Goal: Check status

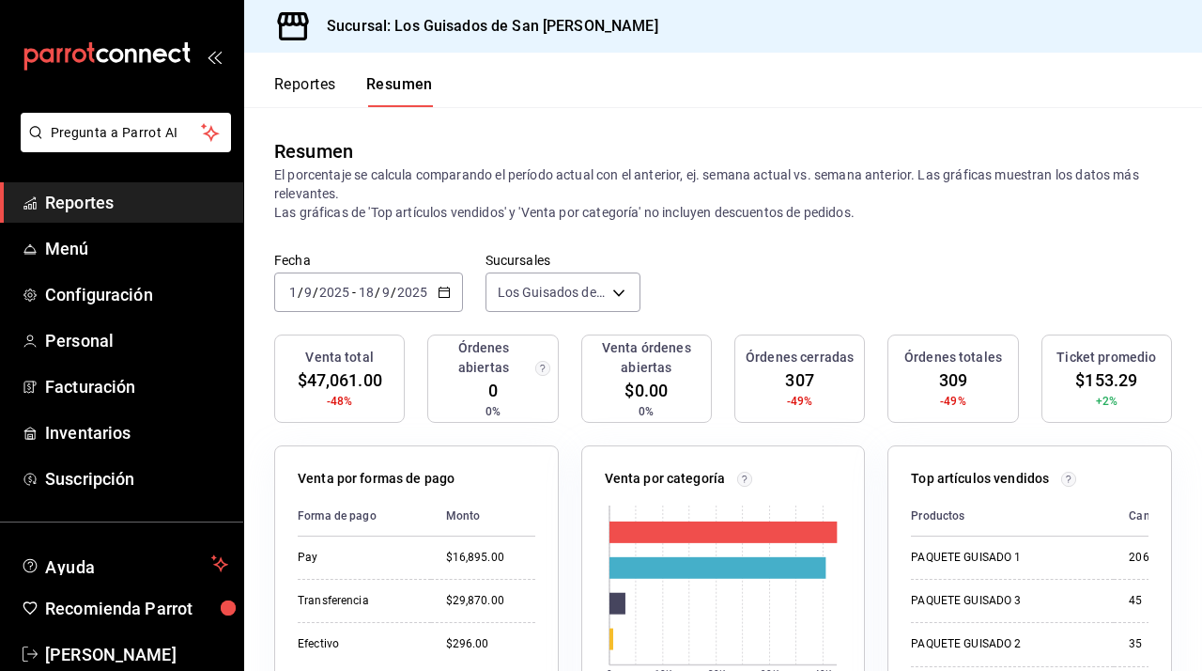
click at [443, 293] on icon "button" at bounding box center [444, 292] width 13 height 13
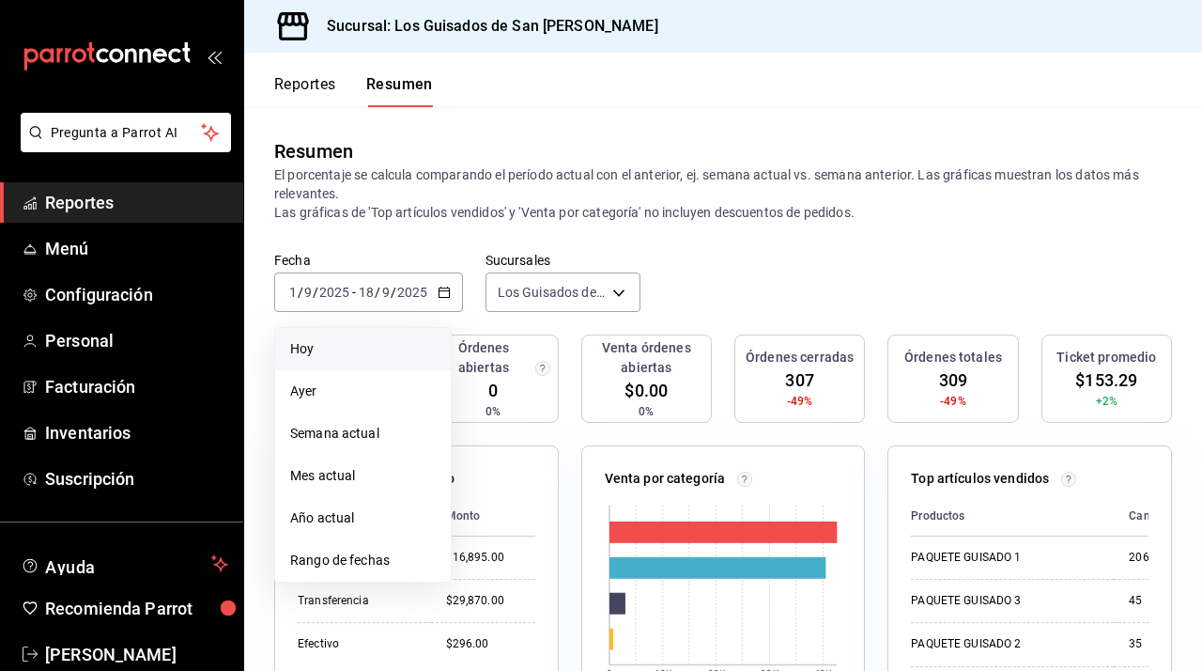
click at [361, 353] on span "Hoy" at bounding box center [363, 349] width 146 height 20
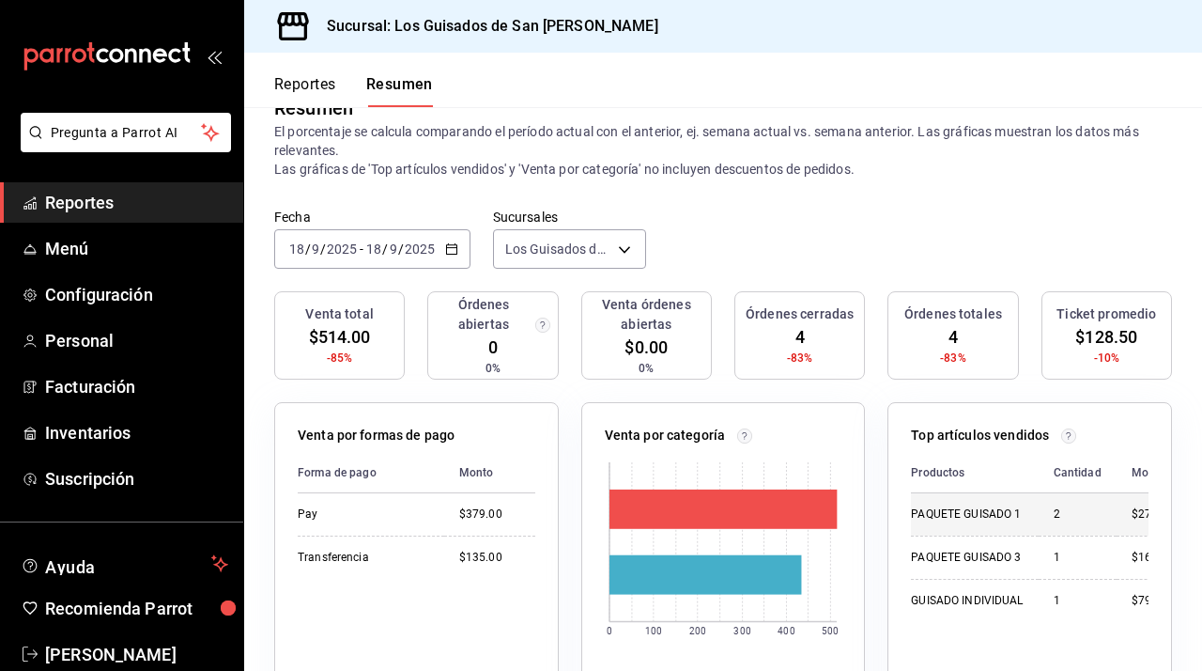
scroll to position [40, 0]
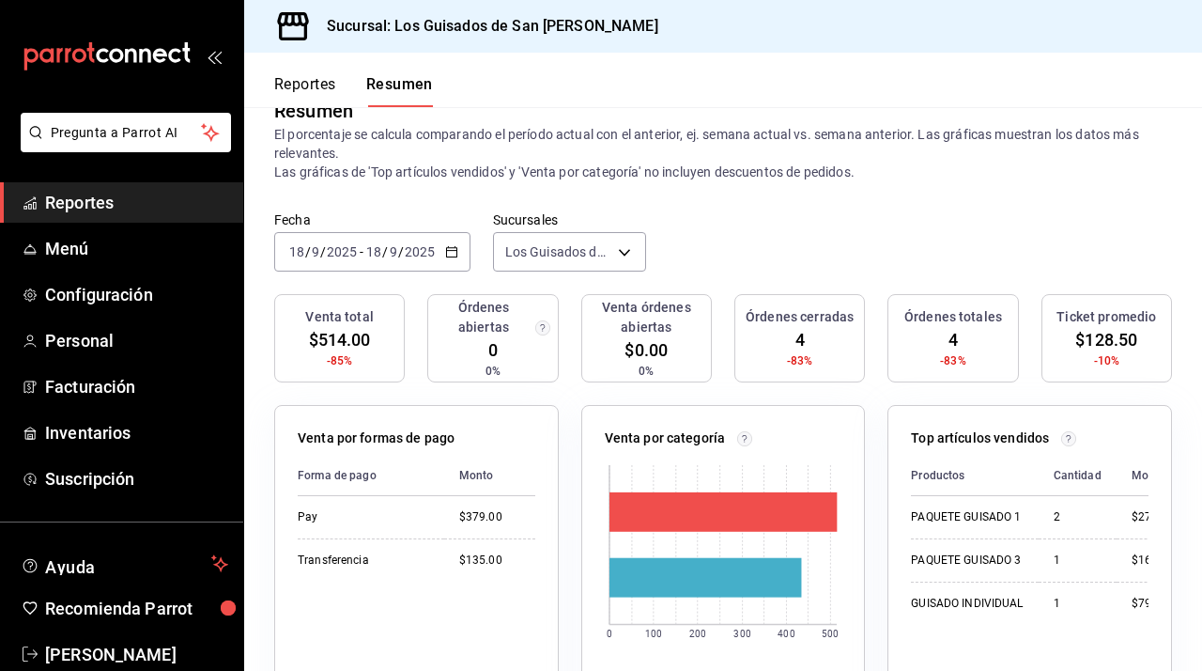
click at [440, 243] on div "[DATE] [DATE] - [DATE] [DATE]" at bounding box center [372, 251] width 196 height 39
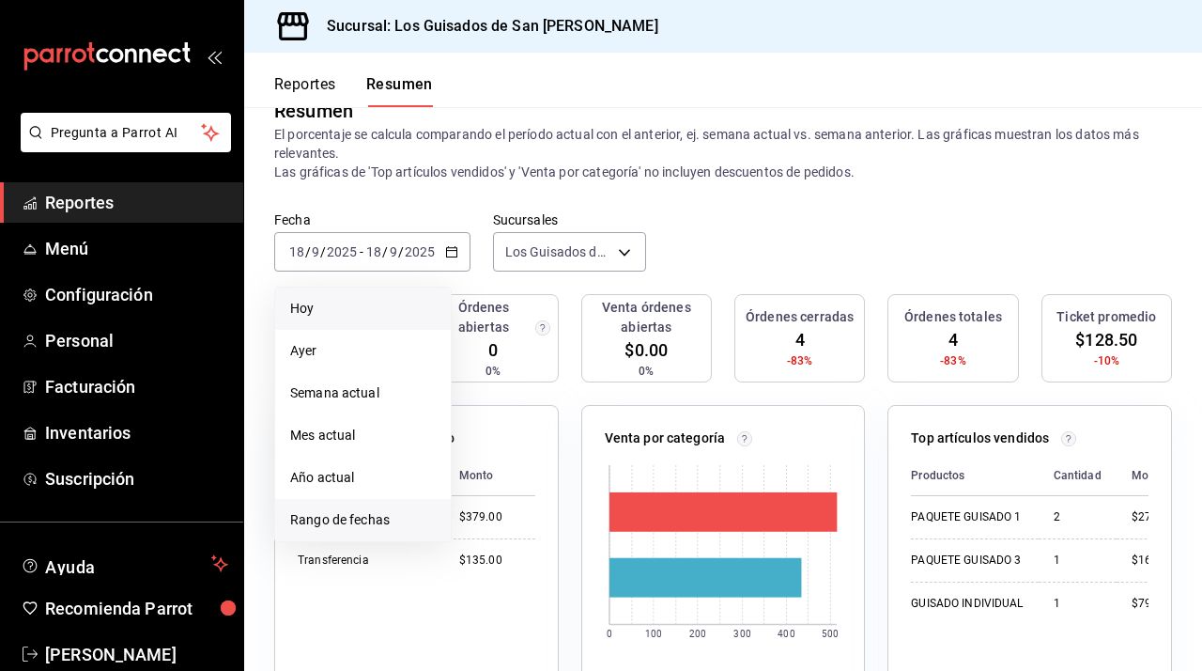
click at [369, 512] on span "Rango de fechas" at bounding box center [363, 520] width 146 height 20
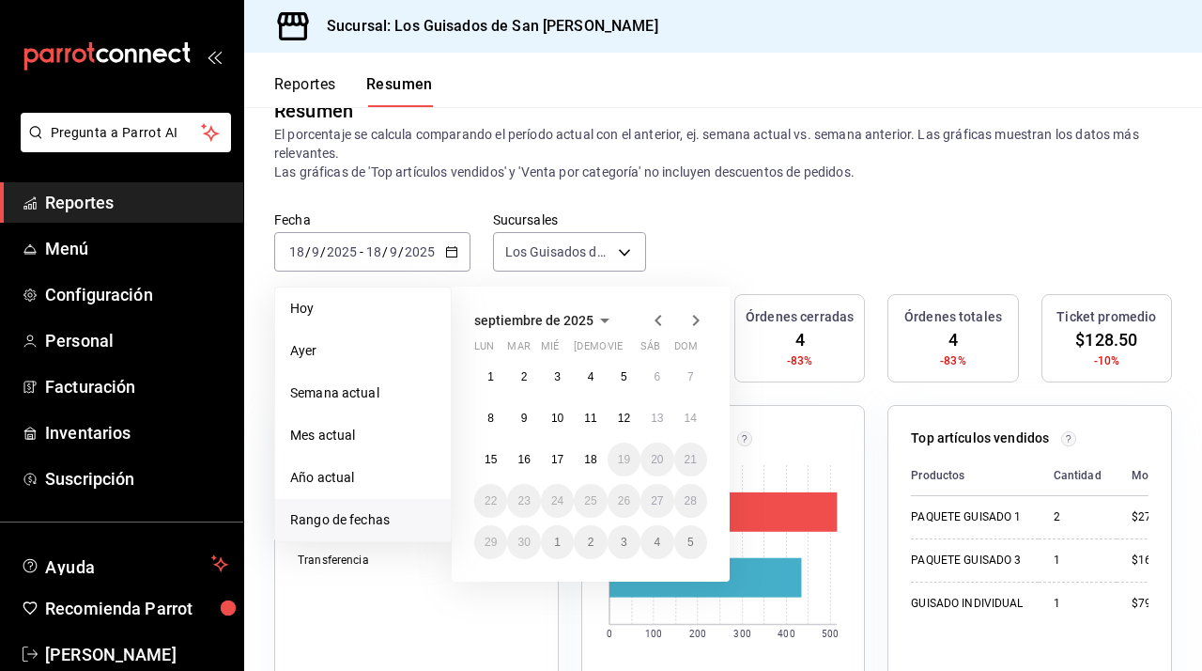
click at [659, 315] on icon "button" at bounding box center [658, 320] width 7 height 11
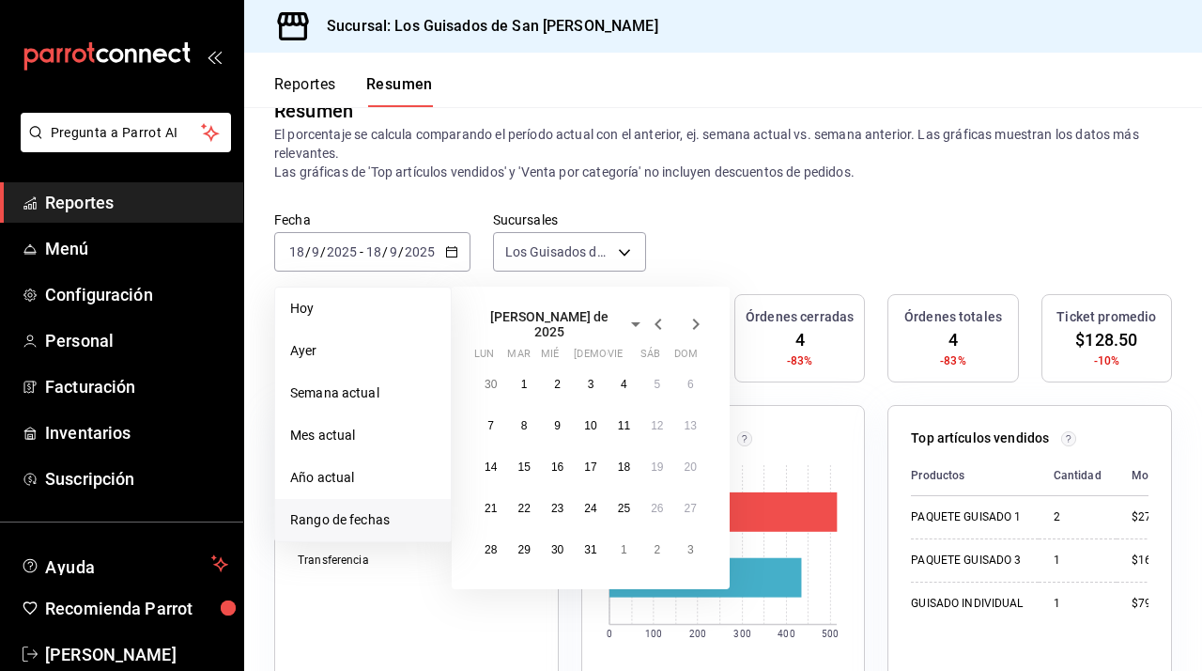
click at [659, 318] on icon "button" at bounding box center [658, 323] width 7 height 11
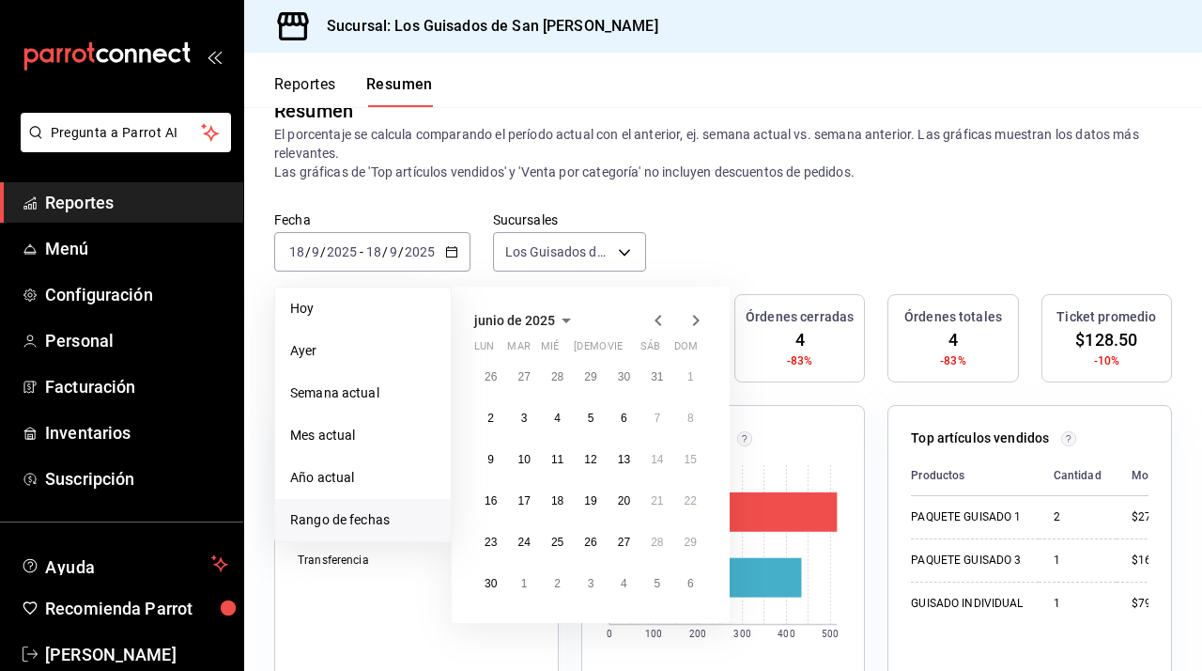
click at [659, 315] on icon "button" at bounding box center [658, 320] width 7 height 11
click at [589, 379] on abbr "1" at bounding box center [591, 376] width 7 height 13
click at [625, 542] on abbr "30" at bounding box center [624, 541] width 12 height 13
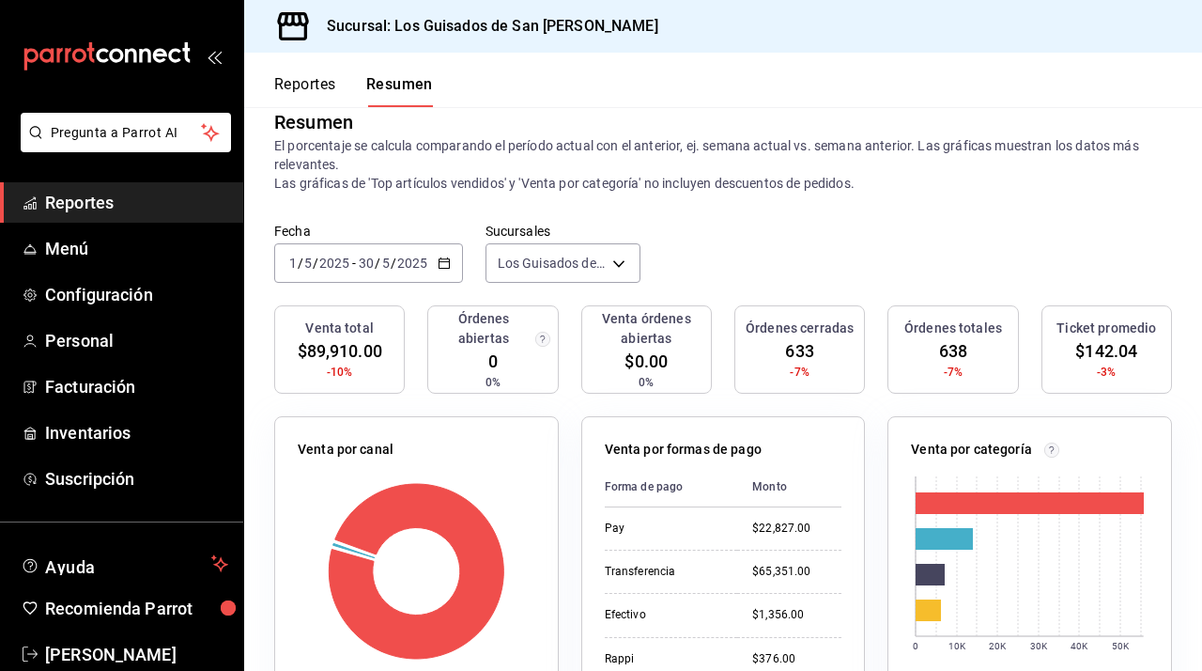
scroll to position [0, 0]
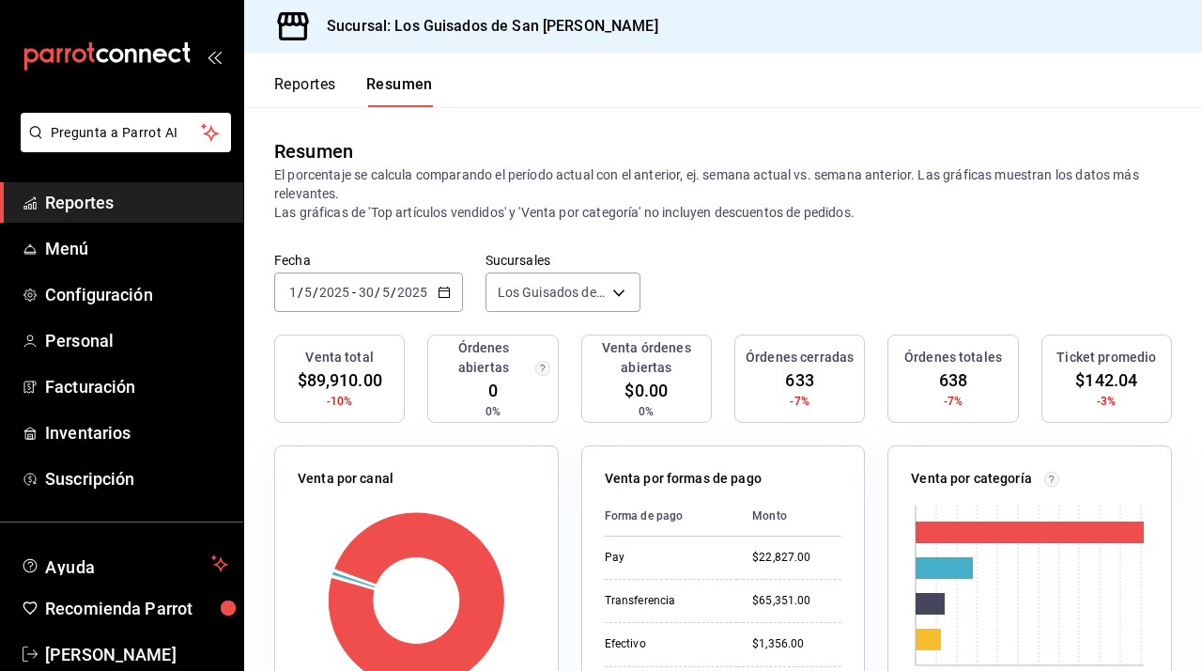
click at [417, 285] on input "2025" at bounding box center [412, 292] width 32 height 15
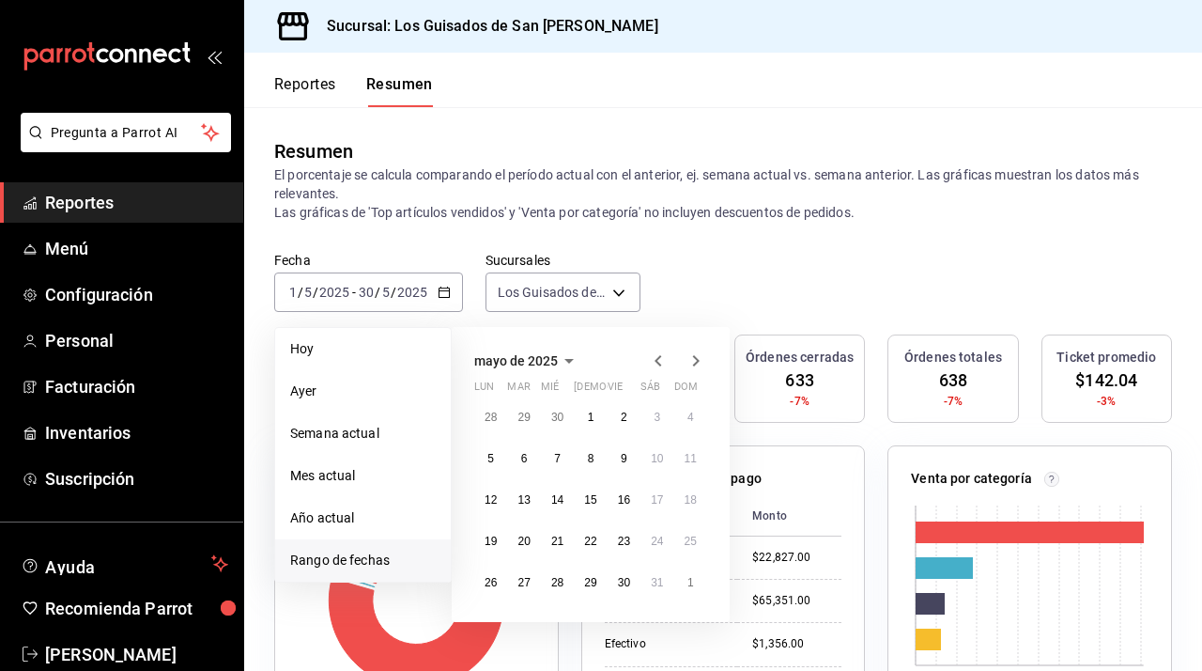
click at [375, 558] on span "Rango de fechas" at bounding box center [363, 561] width 146 height 20
click at [659, 368] on icon "button" at bounding box center [658, 360] width 23 height 23
click at [527, 421] on button "1" at bounding box center [523, 417] width 33 height 34
click at [551, 578] on abbr "30" at bounding box center [557, 582] width 12 height 13
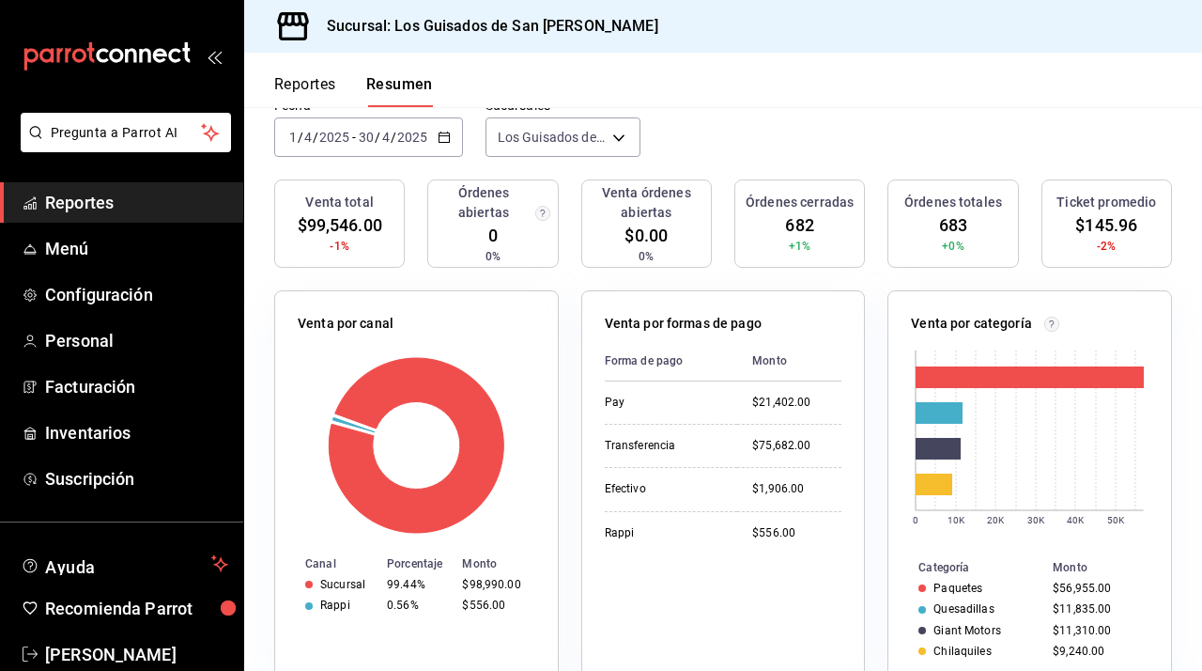
scroll to position [154, 0]
click at [426, 147] on div "[DATE] [DATE] - [DATE] [DATE]" at bounding box center [368, 137] width 189 height 39
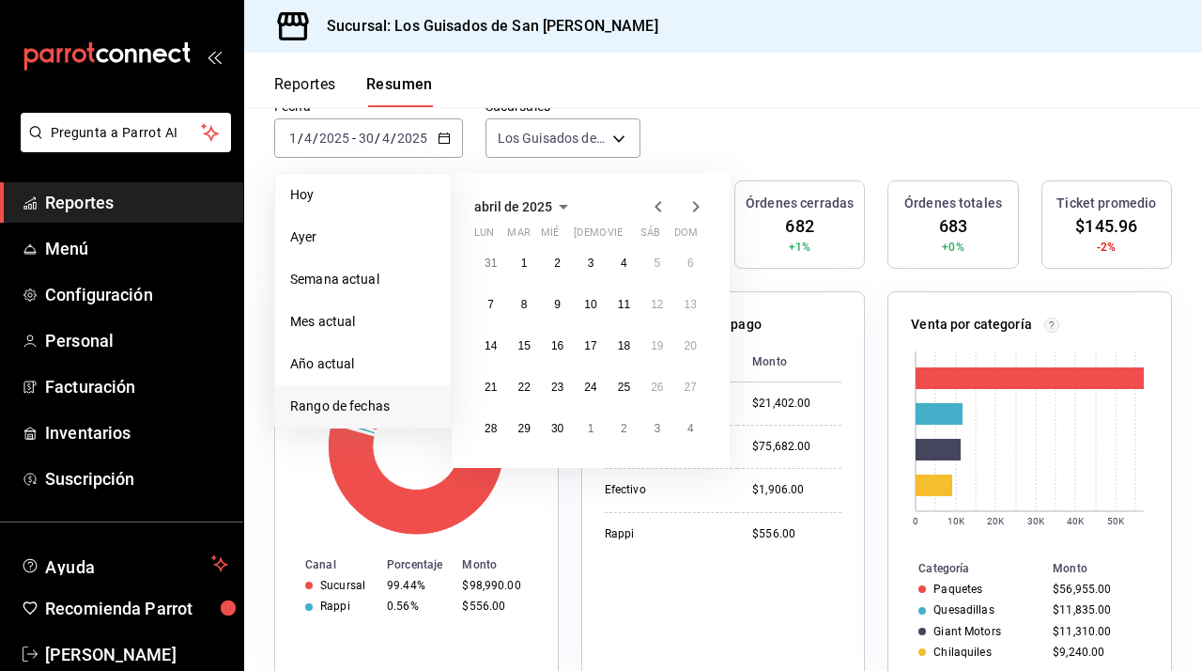
click at [621, 83] on header "Reportes Resumen" at bounding box center [723, 80] width 958 height 54
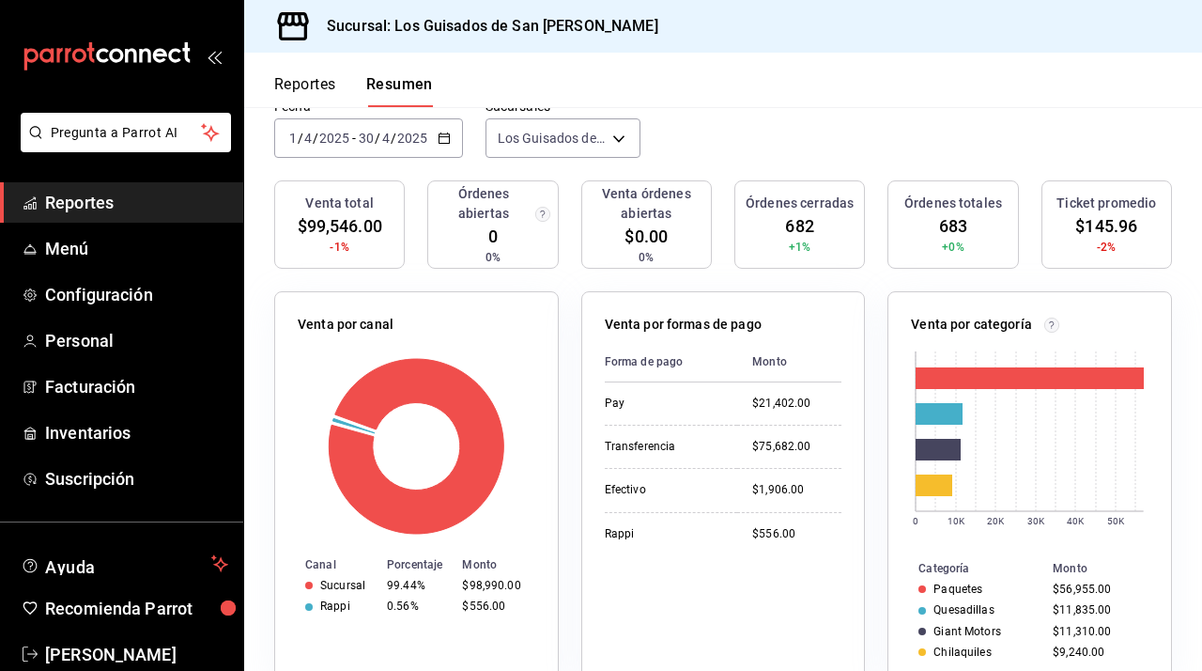
scroll to position [0, 0]
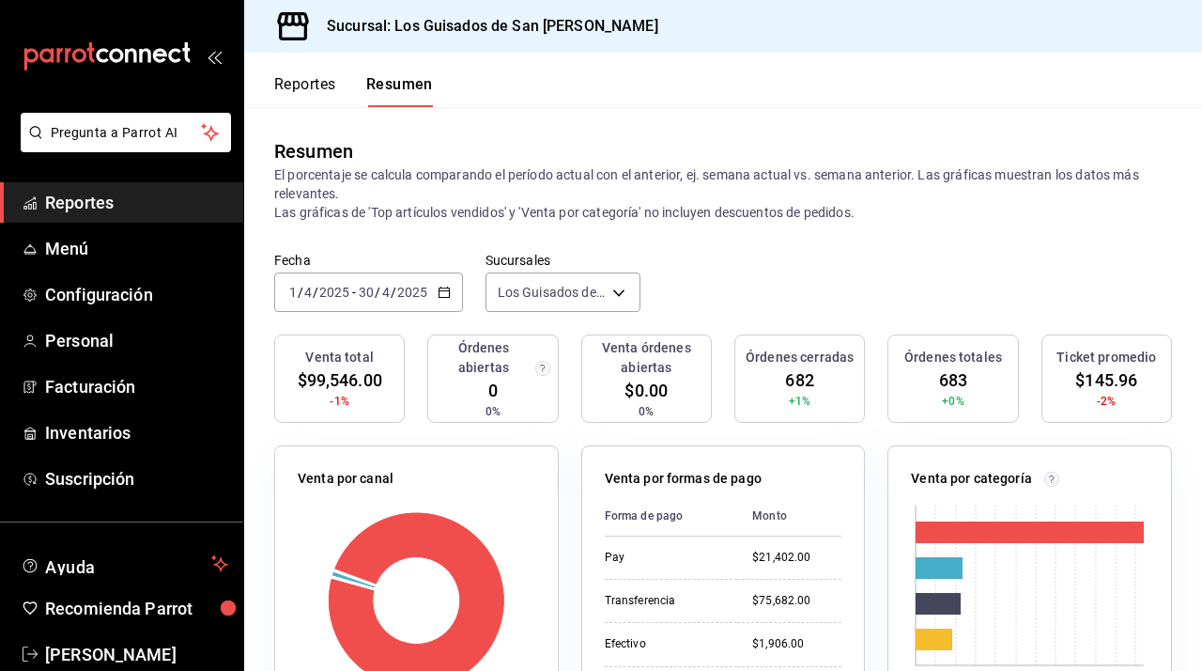
click at [447, 292] on icon "button" at bounding box center [444, 292] width 13 height 13
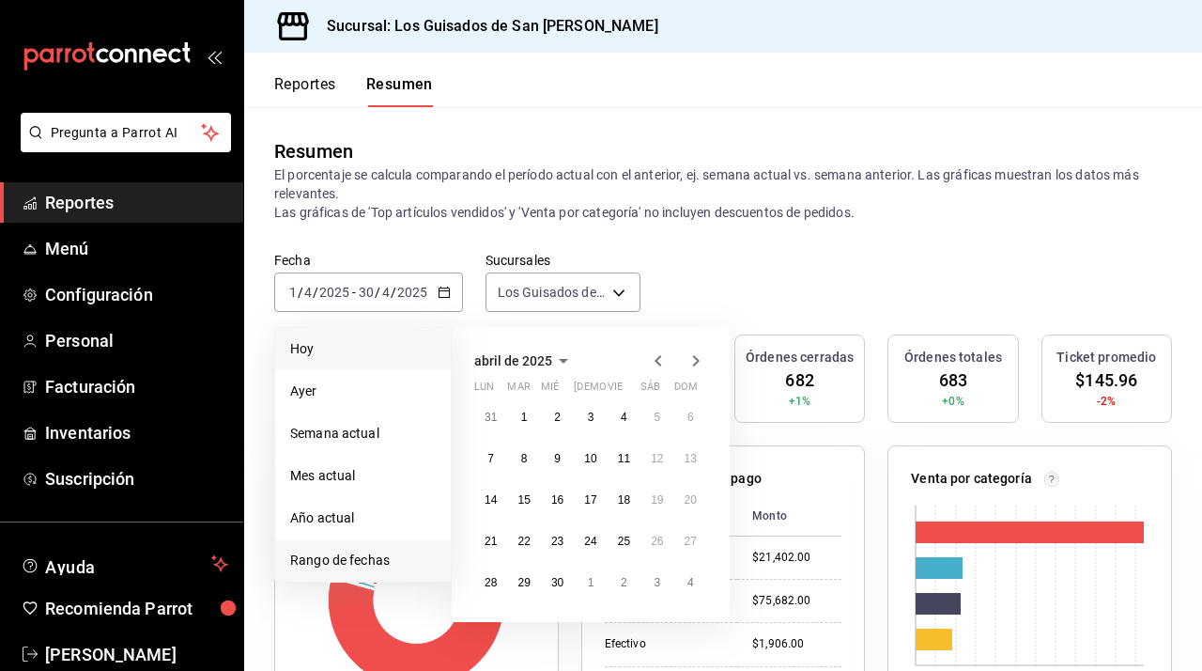
click at [354, 359] on li "Hoy" at bounding box center [363, 349] width 176 height 42
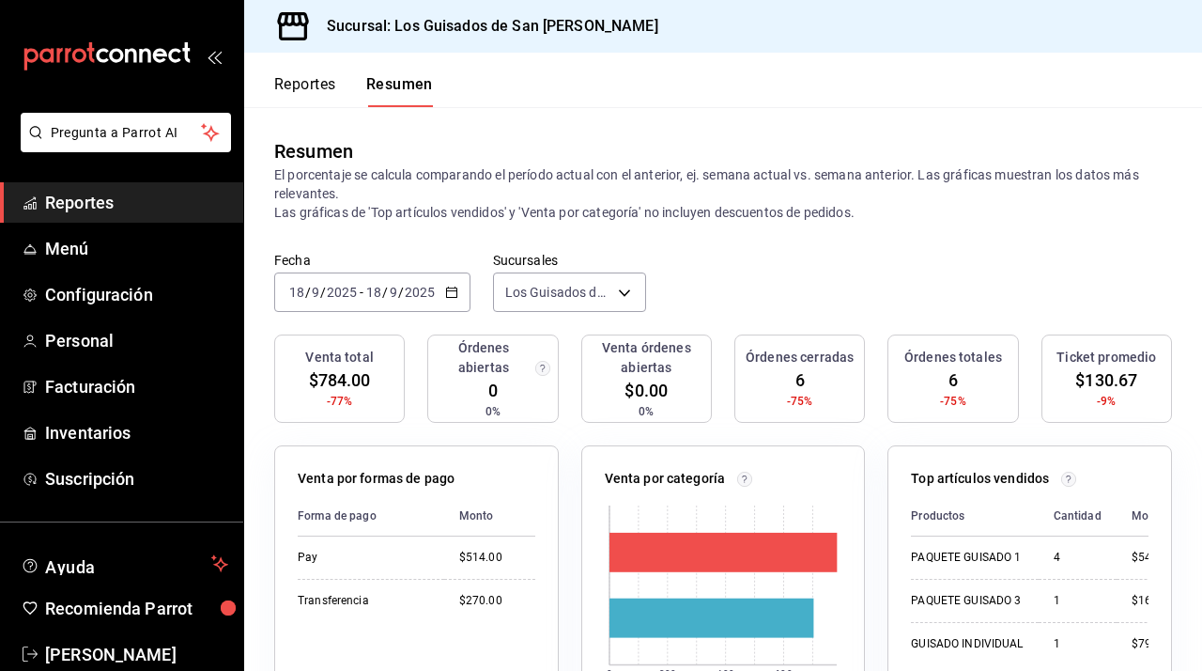
click at [427, 311] on div "[DATE] [DATE] - [DATE] [DATE]" at bounding box center [372, 291] width 196 height 39
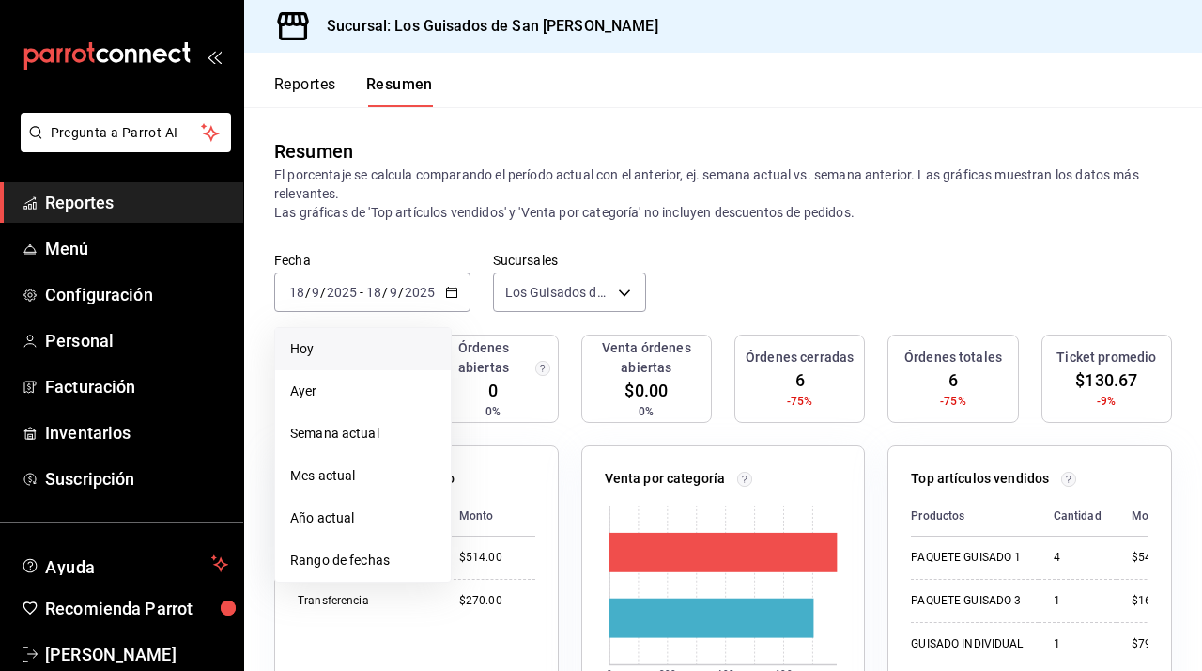
click at [378, 348] on span "Hoy" at bounding box center [363, 349] width 146 height 20
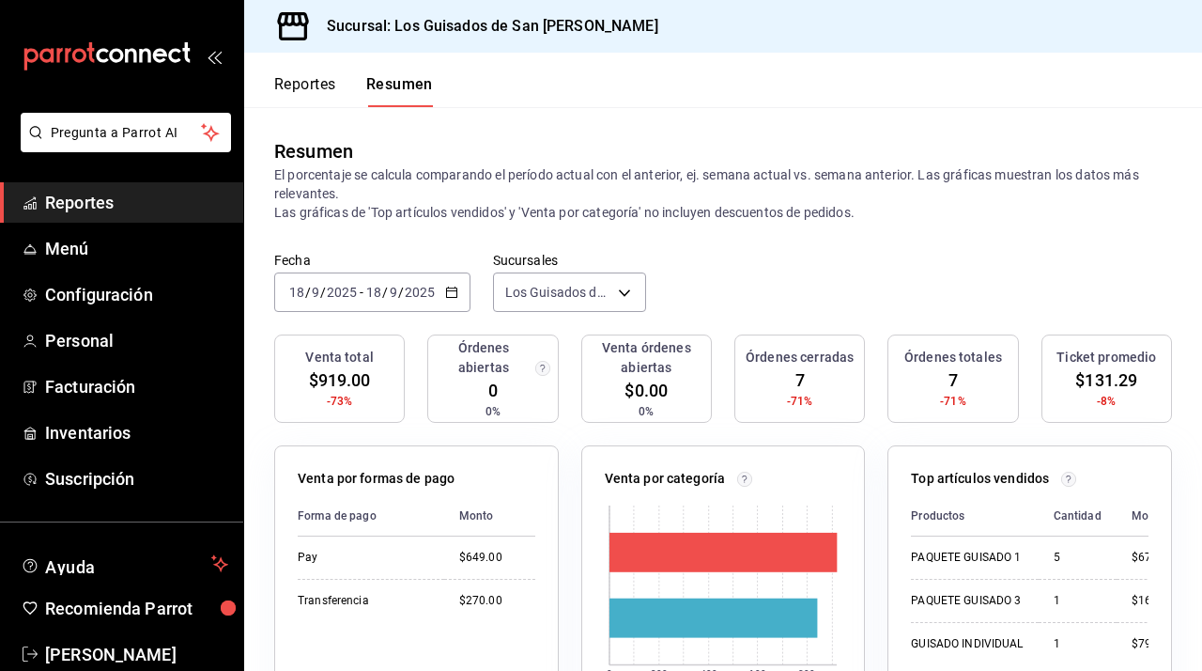
click at [422, 295] on input "2025" at bounding box center [420, 292] width 32 height 15
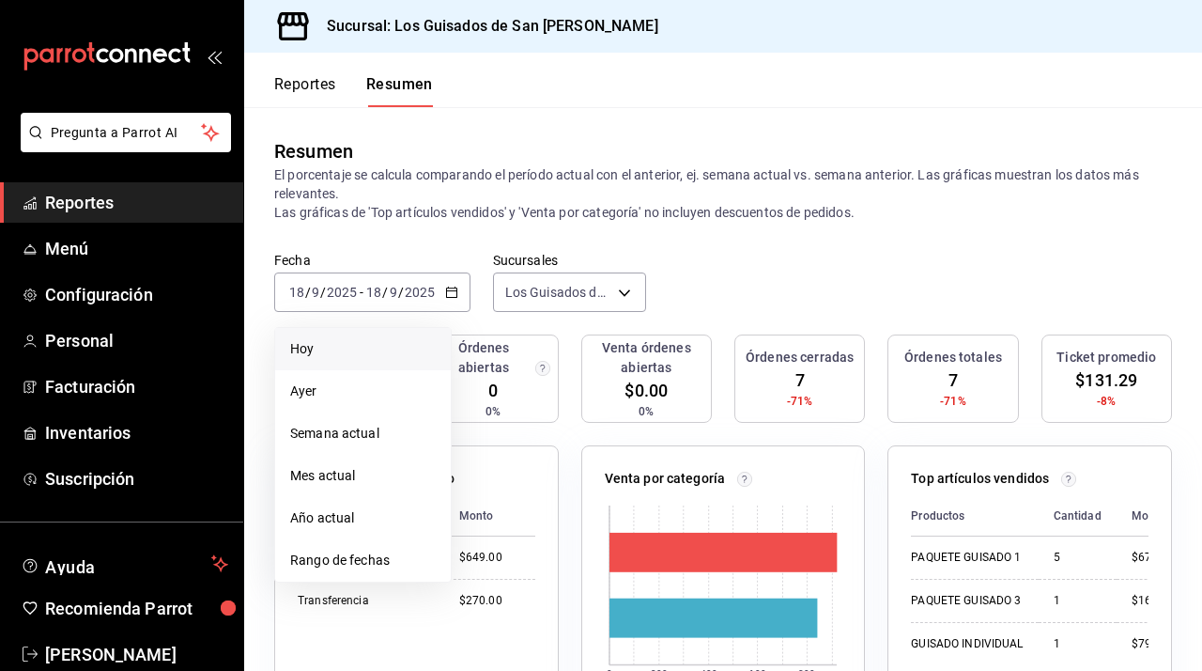
click at [340, 352] on span "Hoy" at bounding box center [363, 349] width 146 height 20
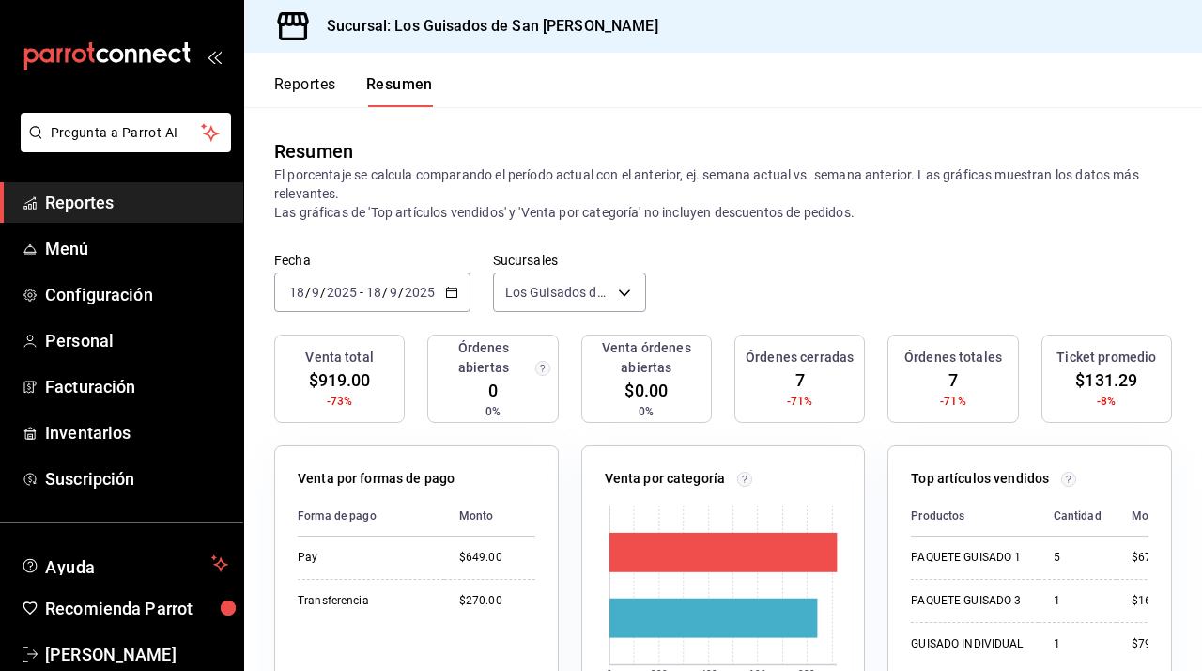
click at [441, 291] on div "[DATE] [DATE] - [DATE] [DATE]" at bounding box center [372, 291] width 196 height 39
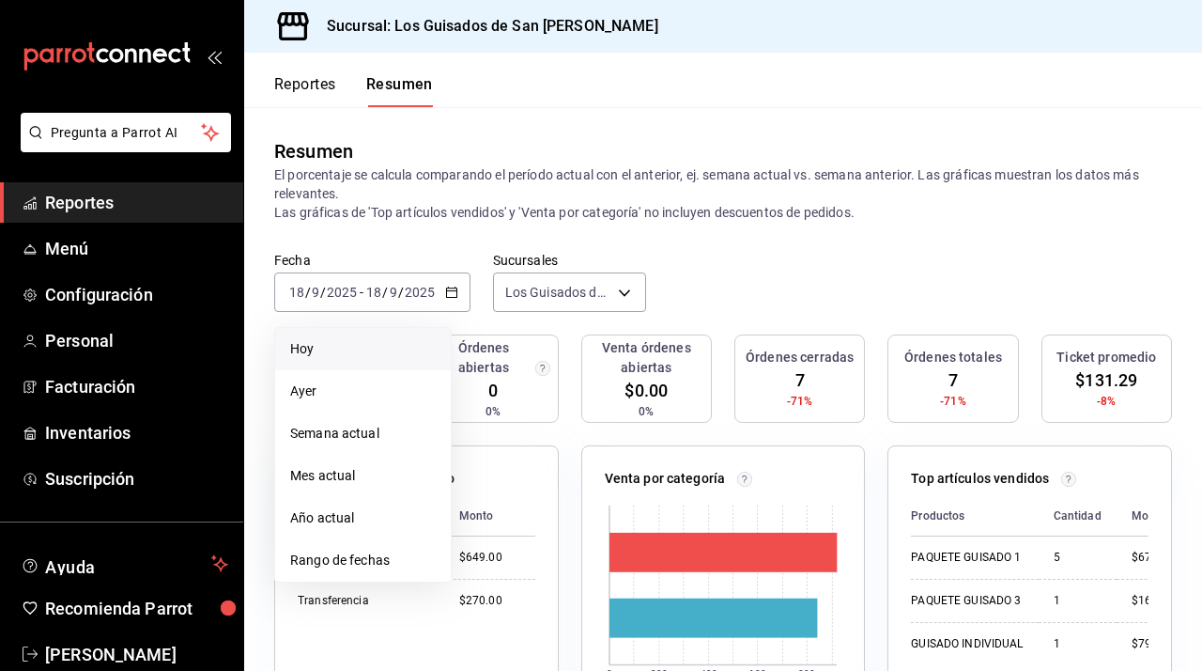
click at [378, 346] on span "Hoy" at bounding box center [363, 349] width 146 height 20
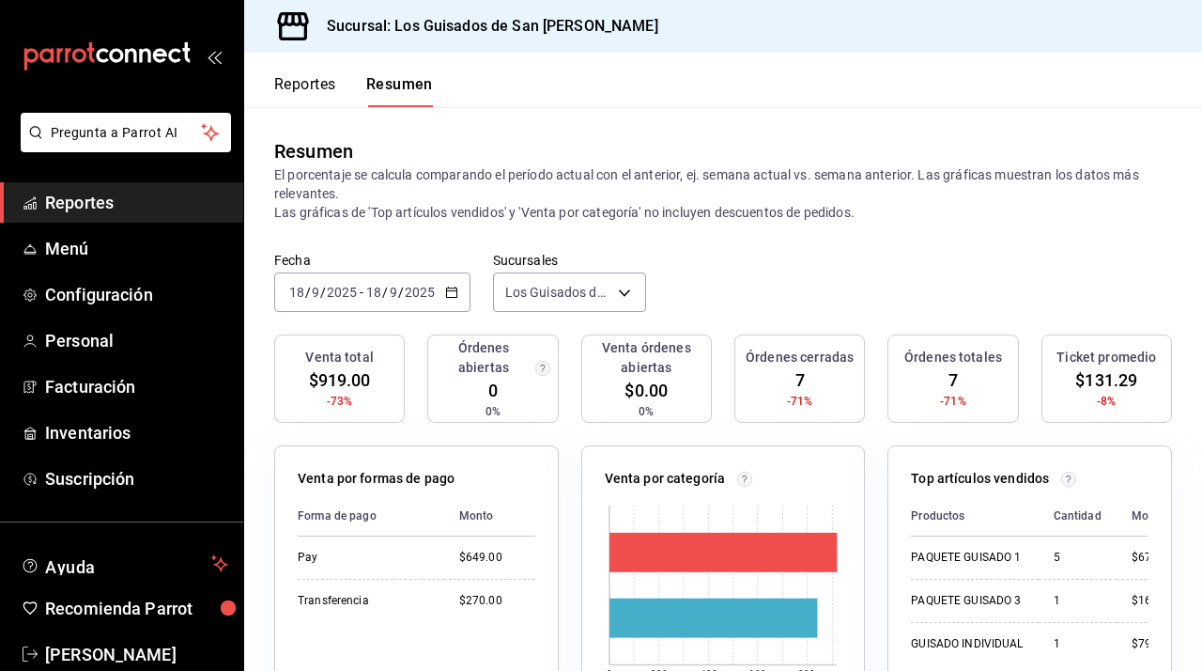
click at [453, 300] on div "[DATE] [DATE] - [DATE] [DATE]" at bounding box center [372, 291] width 196 height 39
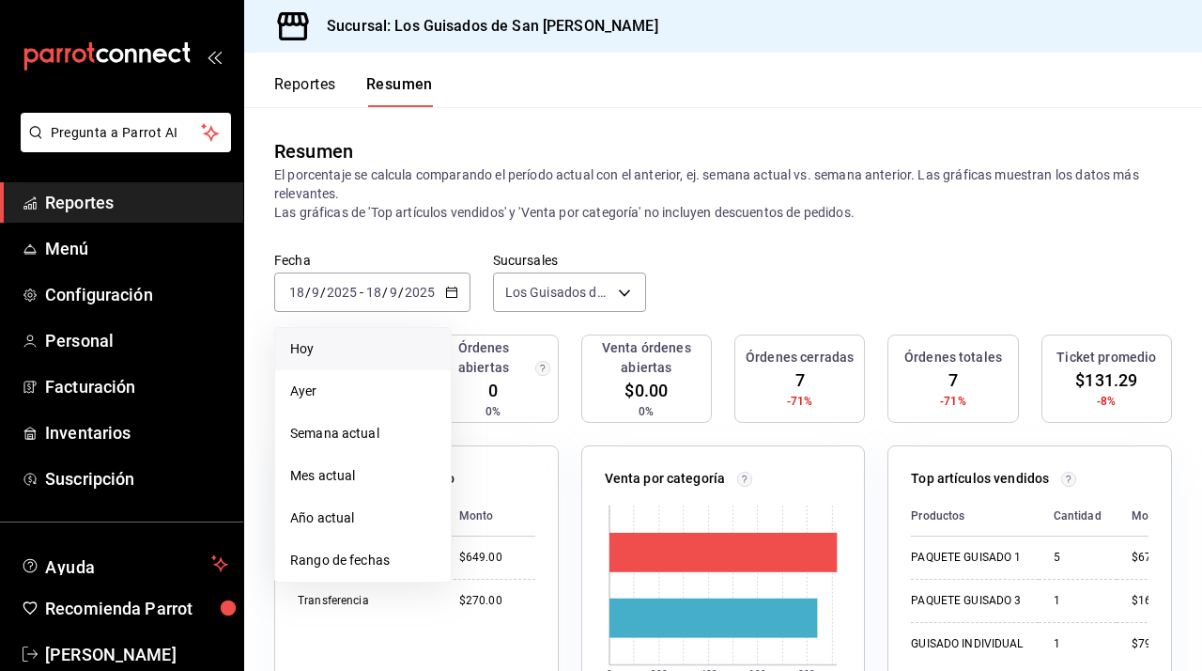
click at [383, 355] on span "Hoy" at bounding box center [363, 349] width 146 height 20
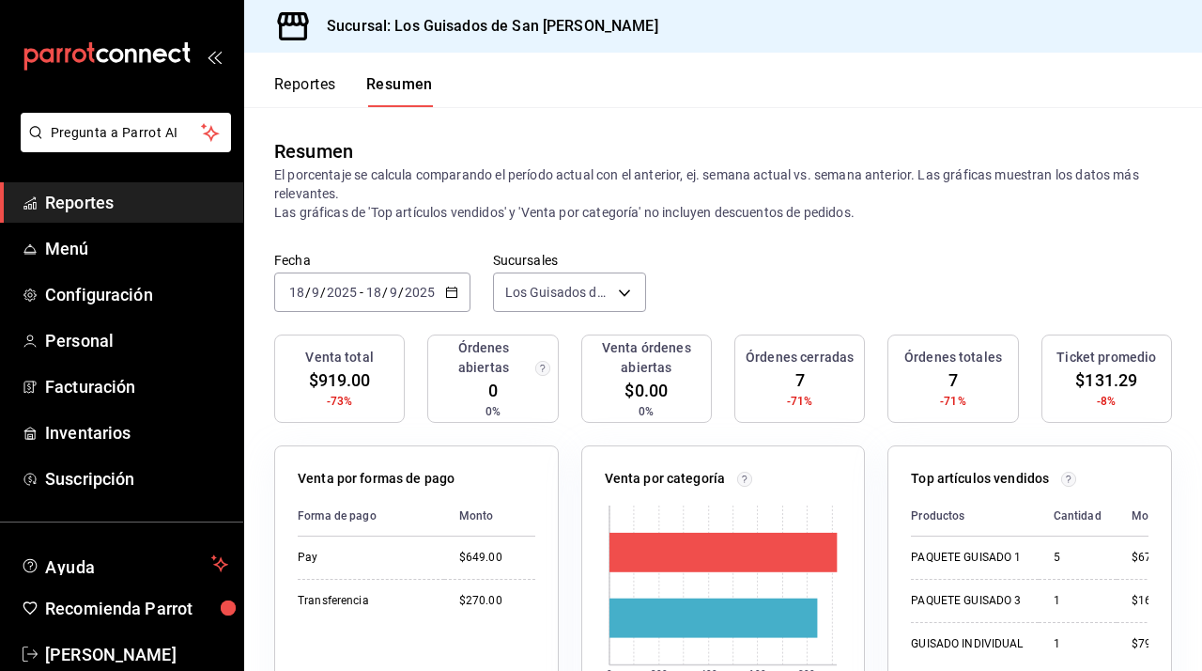
click at [426, 282] on div "[DATE] [DATE] - [DATE] [DATE]" at bounding box center [372, 291] width 196 height 39
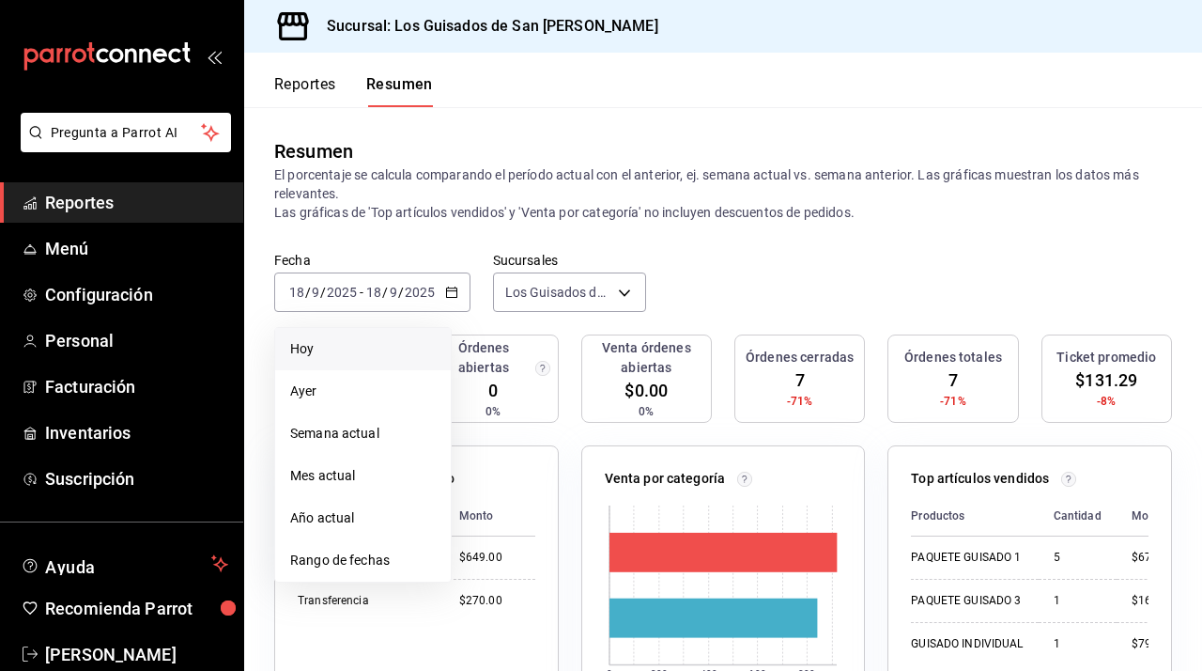
click at [369, 348] on span "Hoy" at bounding box center [363, 349] width 146 height 20
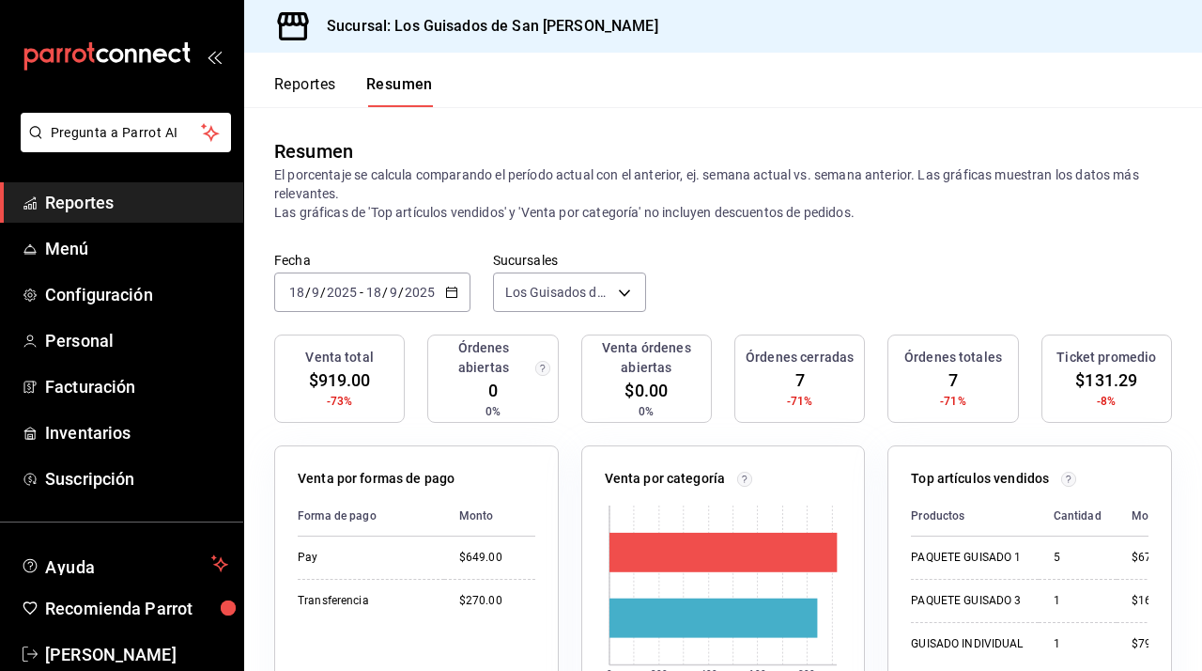
click at [435, 286] on div "[DATE] [DATE]" at bounding box center [400, 292] width 73 height 15
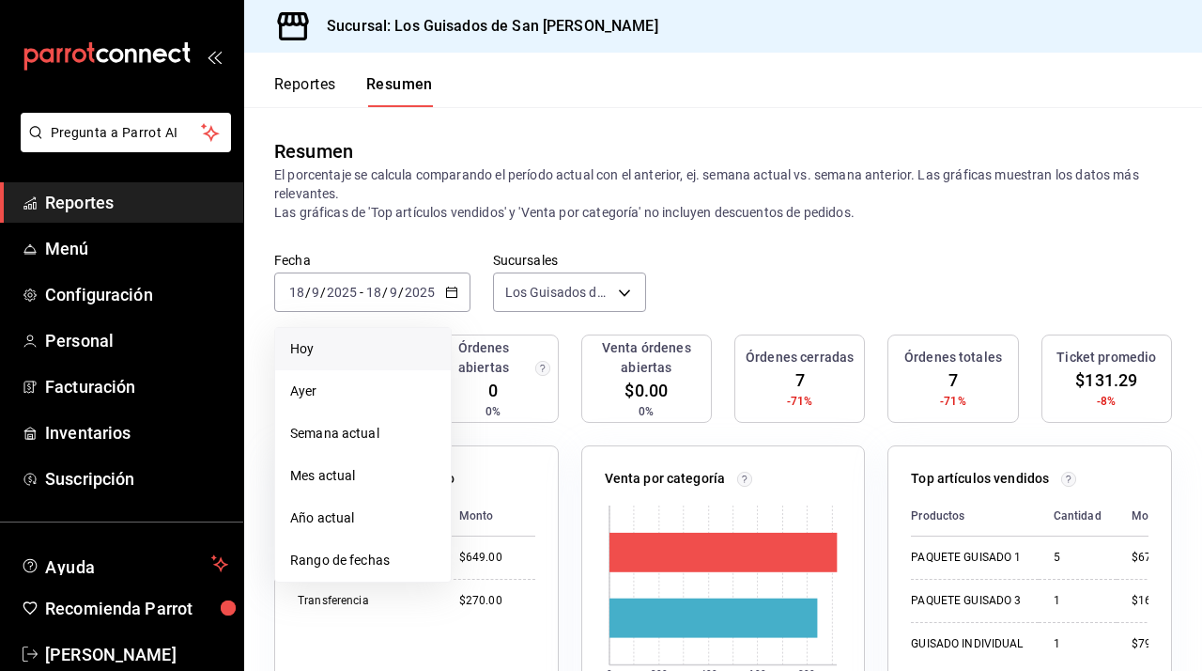
click at [364, 350] on span "Hoy" at bounding box center [363, 349] width 146 height 20
